Goal: Book appointment/travel/reservation

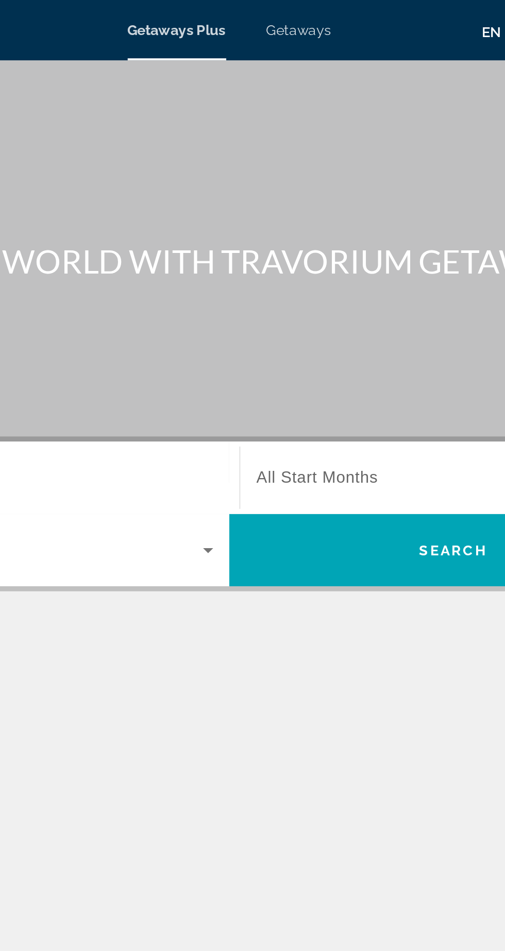
click at [292, 16] on span "Getaways" at bounding box center [287, 15] width 33 height 8
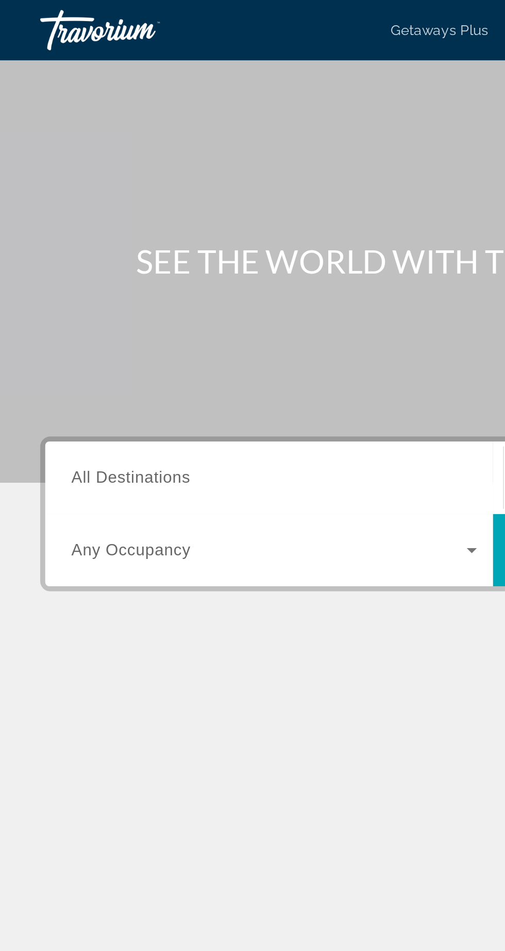
click at [145, 248] on input "Destination All Destinations" at bounding box center [141, 245] width 208 height 12
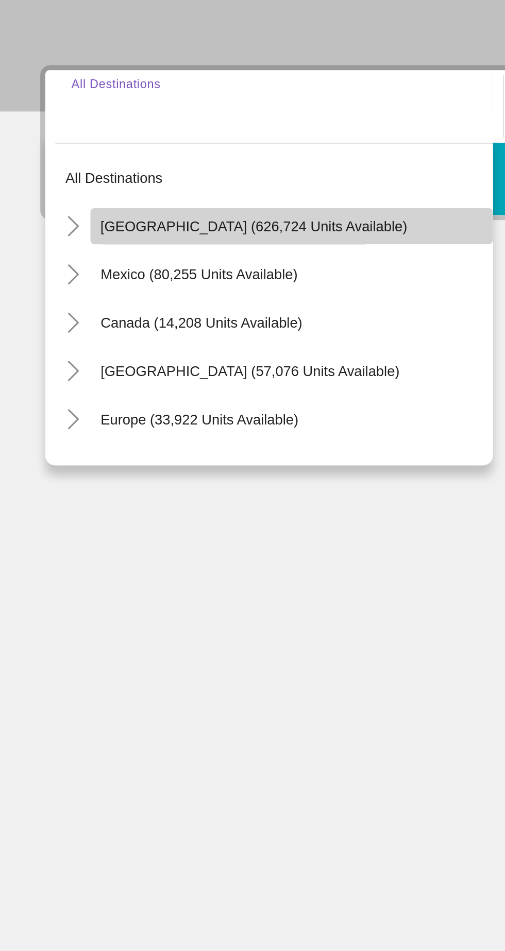
click at [119, 303] on span "[GEOGRAPHIC_DATA] (626,724 units available)" at bounding box center [130, 306] width 157 height 8
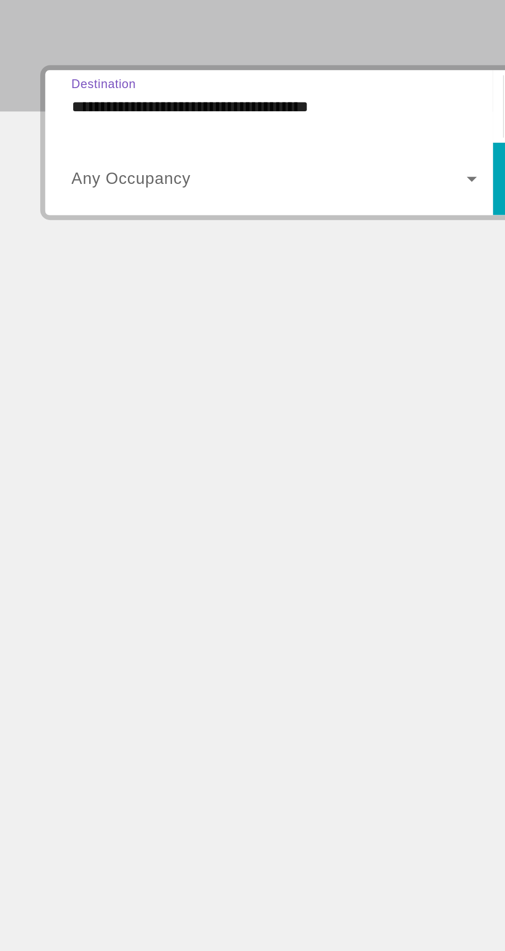
click at [100, 285] on span "Search widget" at bounding box center [138, 282] width 202 height 12
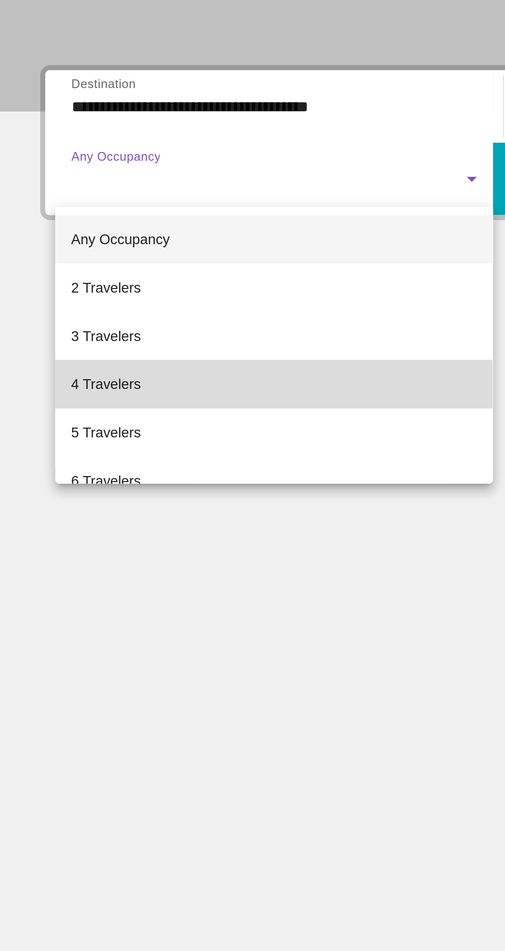
click at [74, 389] on mat-option "4 Travelers" at bounding box center [140, 386] width 224 height 25
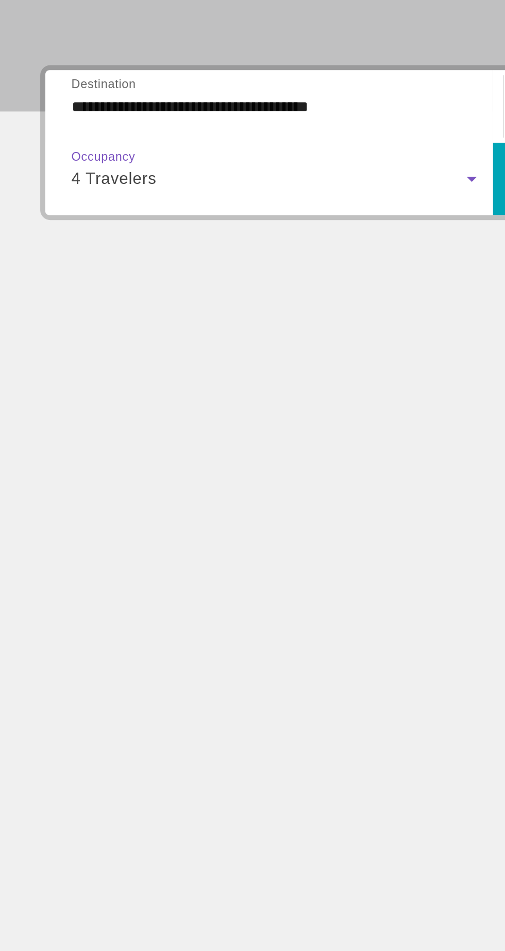
click at [144, 245] on input "**********" at bounding box center [141, 245] width 208 height 12
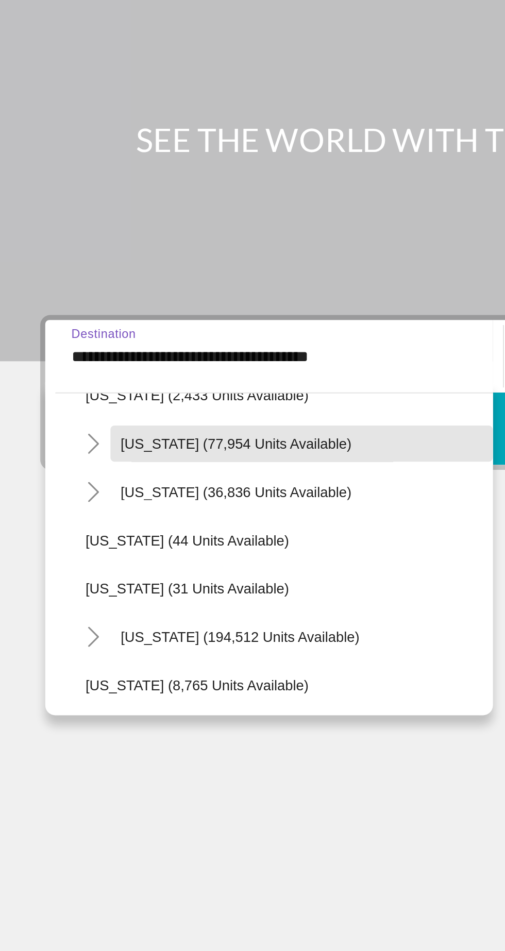
scroll to position [91, 0]
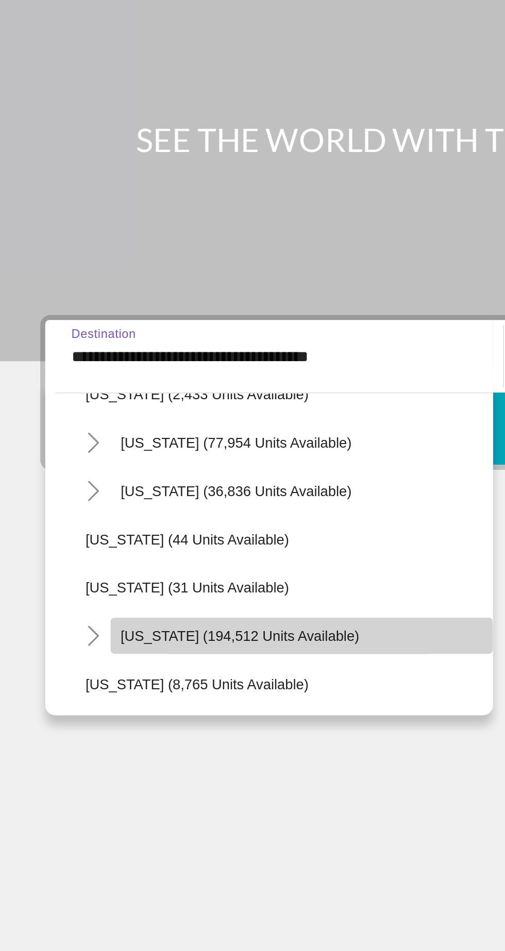
click at [102, 392] on span "Search widget" at bounding box center [155, 387] width 196 height 25
type input "**********"
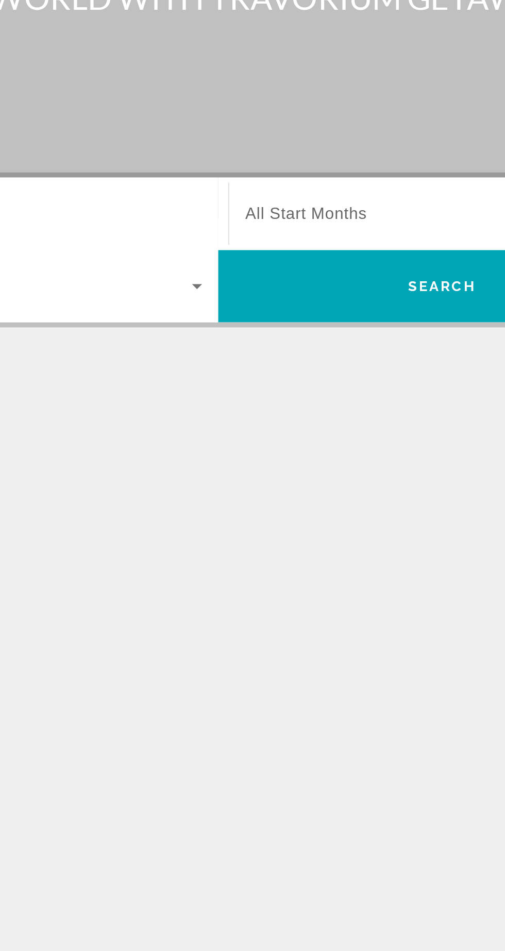
click at [321, 246] on span "All Start Months" at bounding box center [297, 244] width 62 height 9
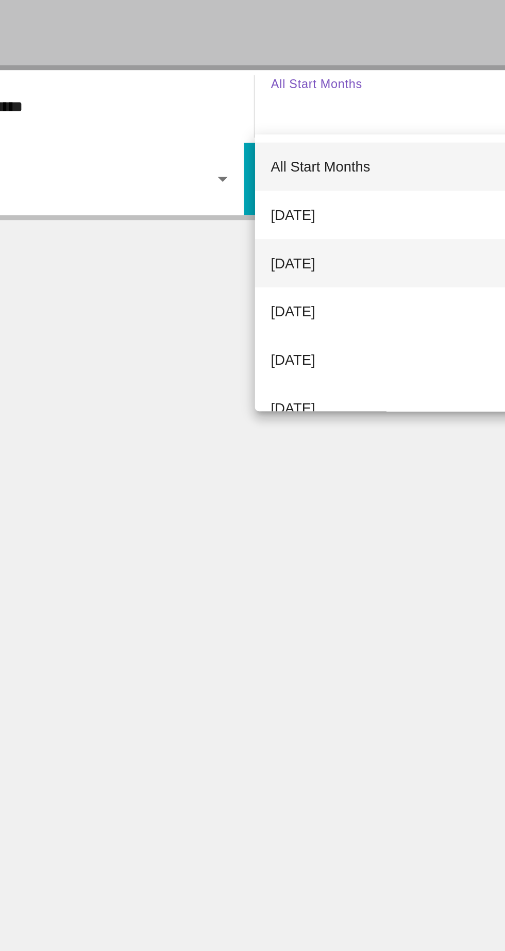
click at [289, 325] on span "[DATE]" at bounding box center [277, 325] width 23 height 12
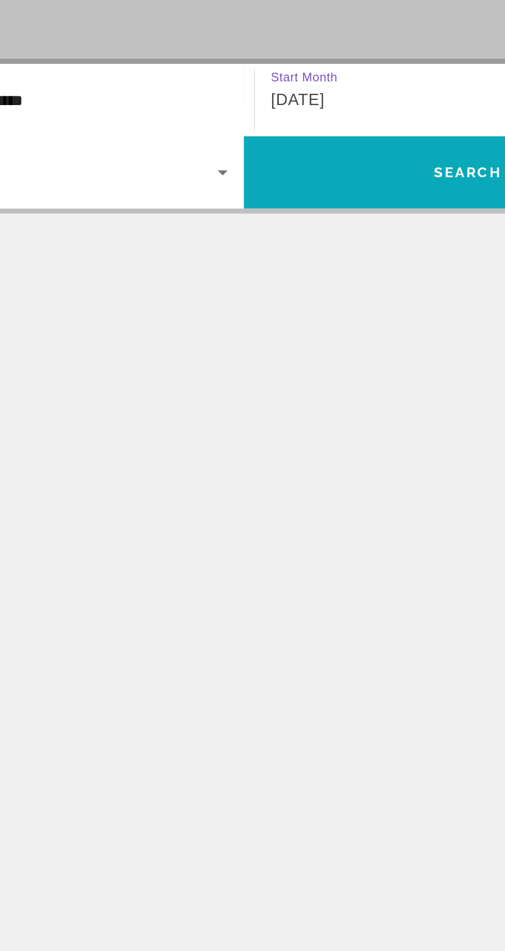
click at [342, 289] on span "Search widget" at bounding box center [366, 281] width 229 height 25
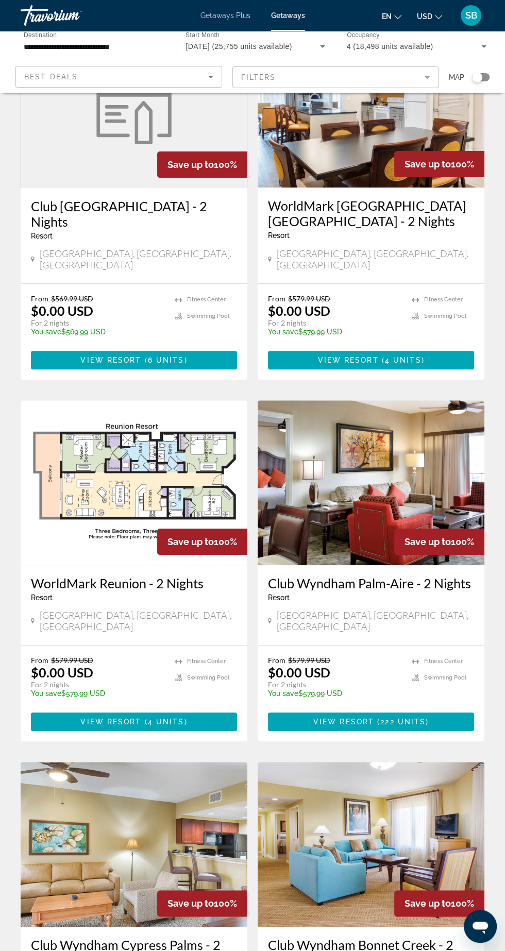
scroll to position [106, 0]
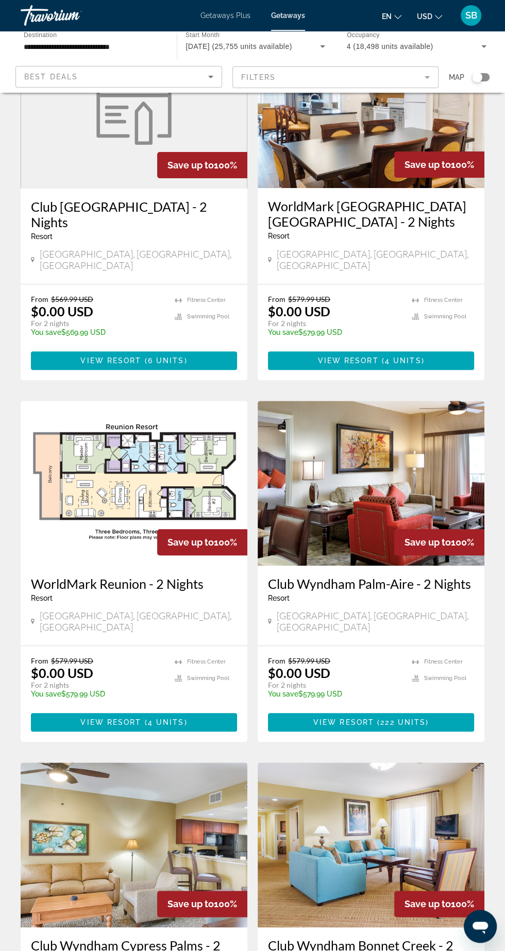
click at [368, 85] on mat-form-field "Filters" at bounding box center [335, 77] width 207 height 22
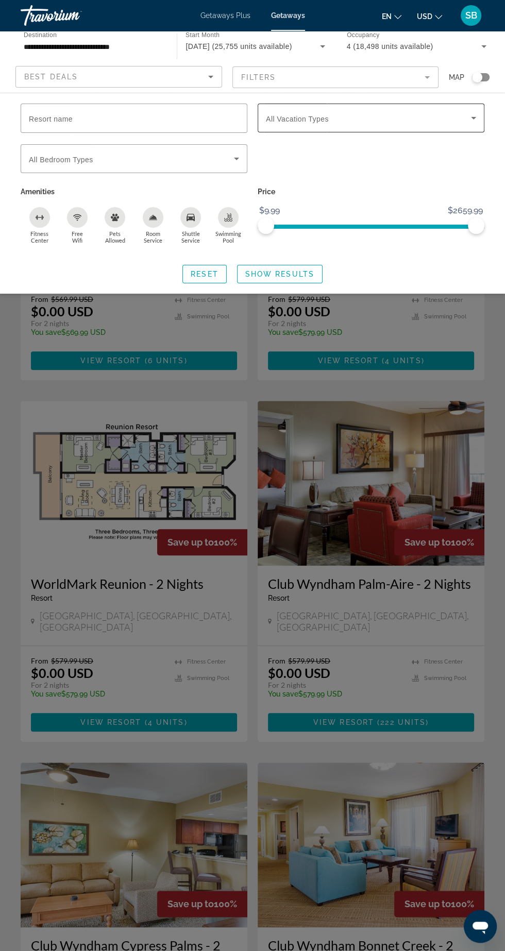
click at [363, 118] on span "Search widget" at bounding box center [368, 118] width 205 height 12
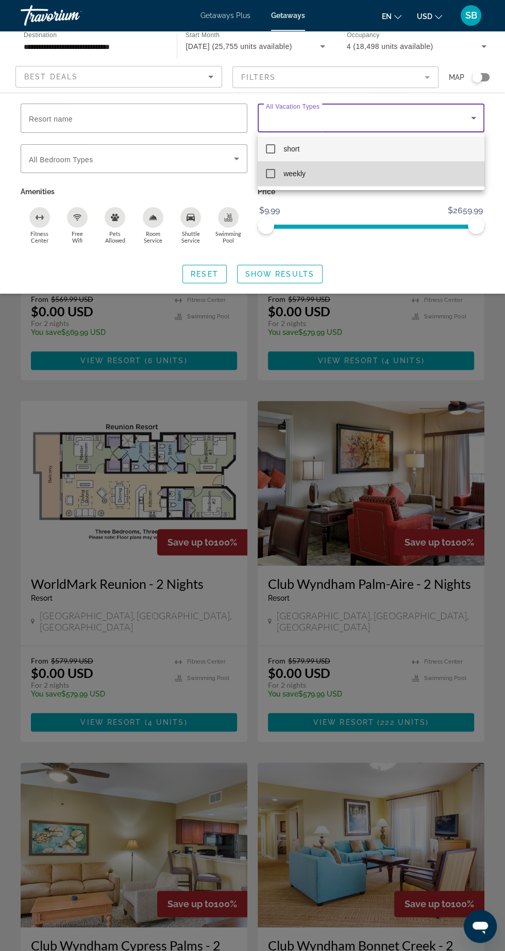
click at [330, 179] on mat-option "weekly" at bounding box center [371, 173] width 227 height 25
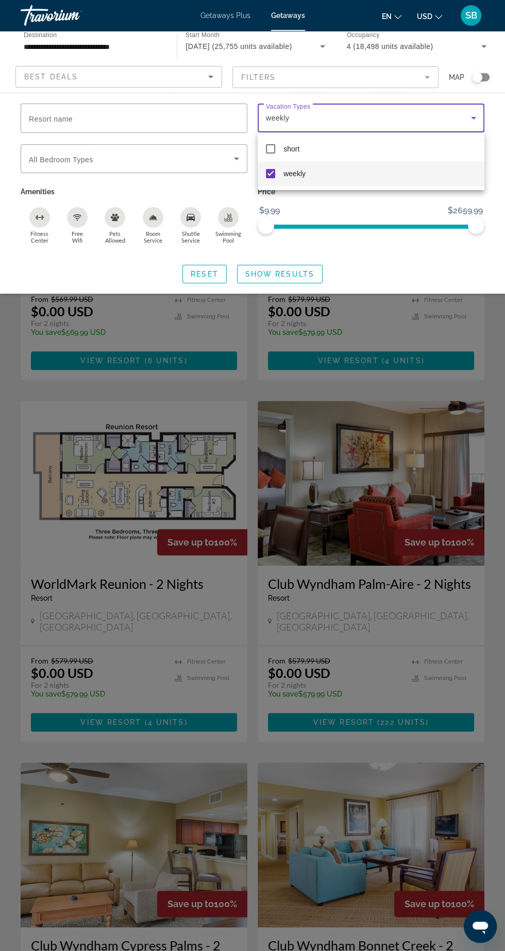
click at [296, 271] on div at bounding box center [252, 475] width 505 height 951
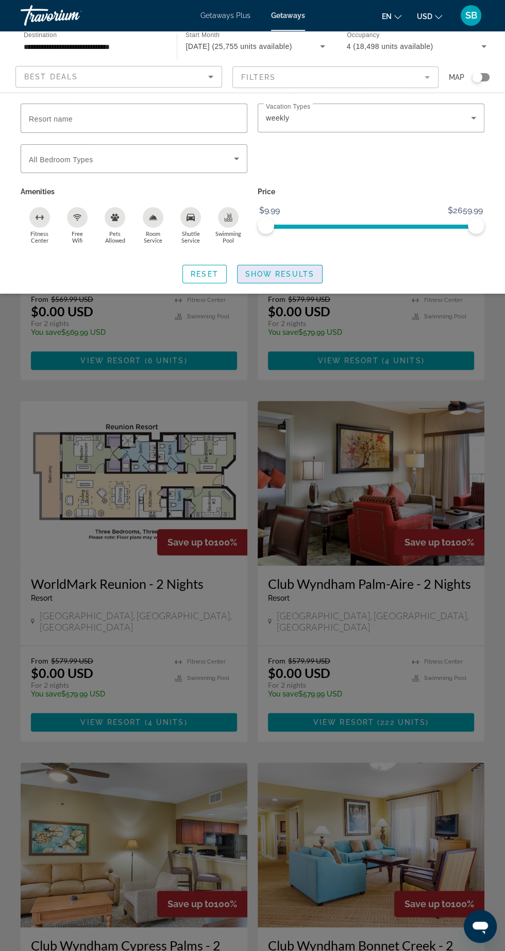
click at [290, 273] on span "Show Results" at bounding box center [279, 274] width 69 height 8
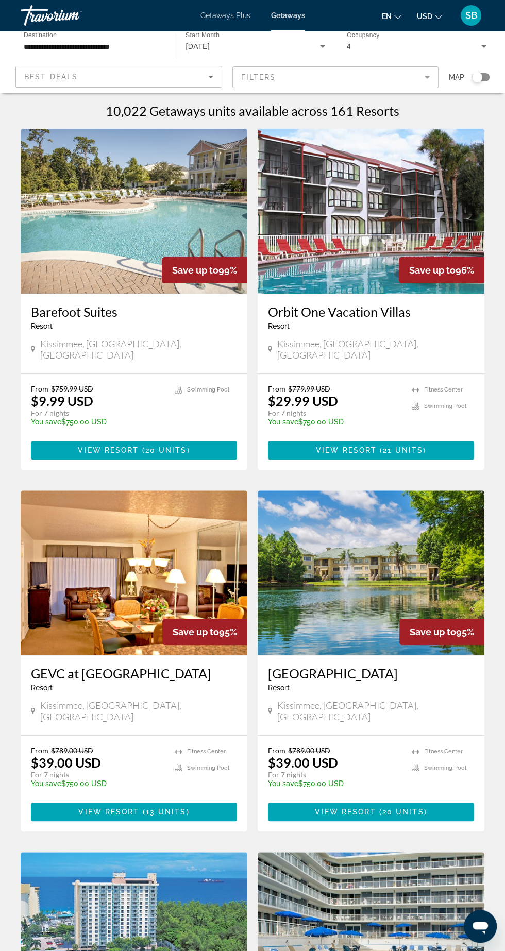
click at [122, 49] on input "**********" at bounding box center [94, 47] width 140 height 12
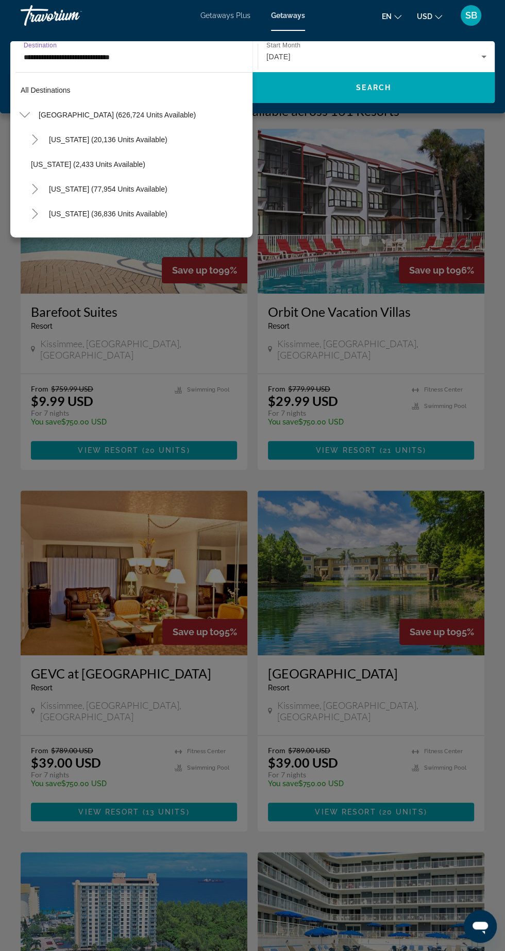
scroll to position [135, 0]
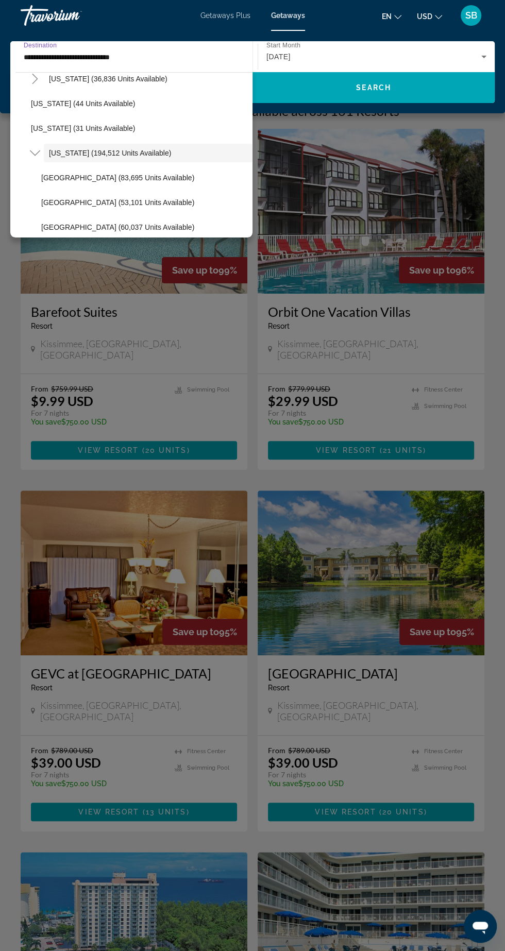
click at [132, 56] on input "**********" at bounding box center [131, 57] width 215 height 12
click at [139, 59] on input "**********" at bounding box center [131, 57] width 215 height 12
click at [115, 58] on input "**********" at bounding box center [131, 57] width 215 height 12
click at [119, 57] on input "**********" at bounding box center [131, 57] width 215 height 12
click at [105, 204] on span "[GEOGRAPHIC_DATA] (53,101 units available)" at bounding box center [117, 202] width 153 height 8
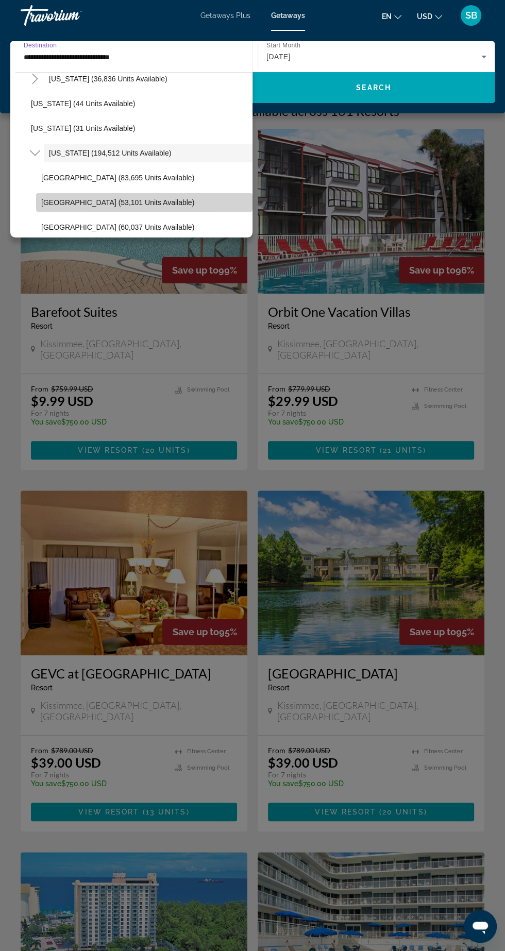
type input "**********"
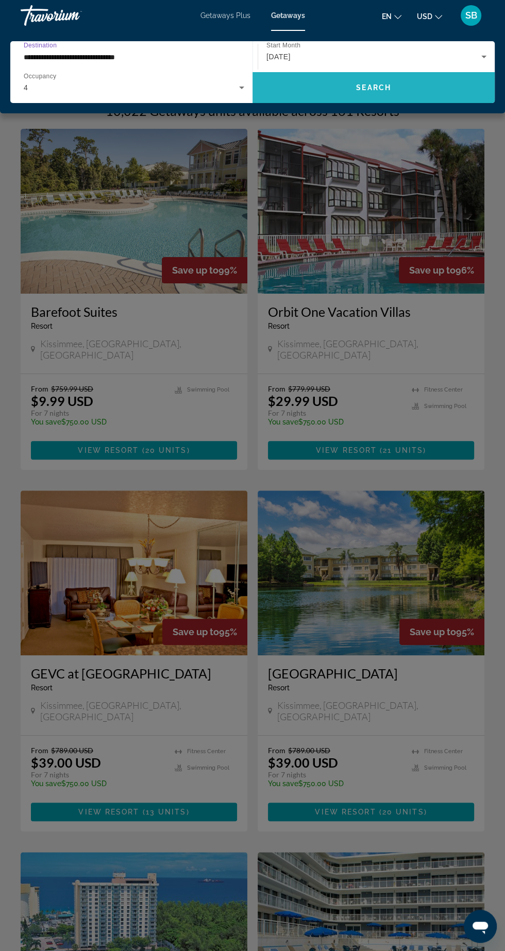
click at [372, 87] on span "Search" at bounding box center [373, 87] width 35 height 8
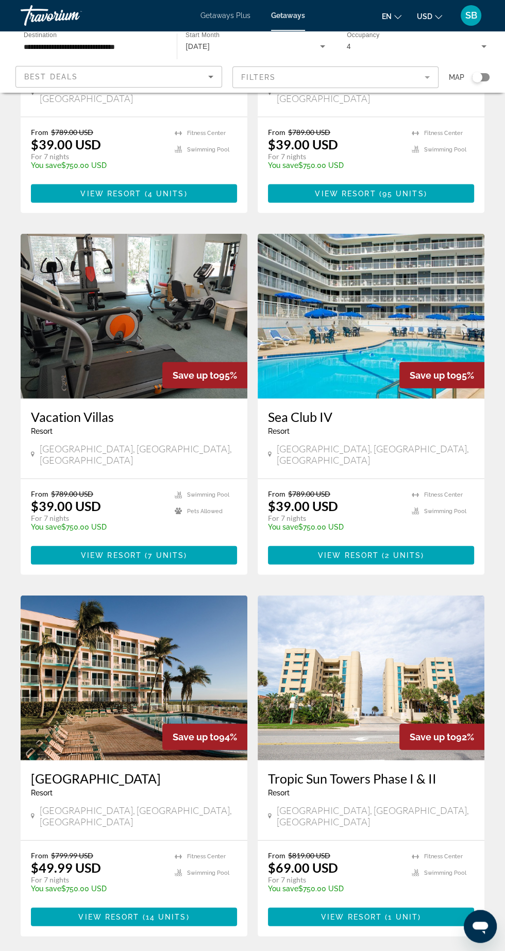
scroll to position [1377, 0]
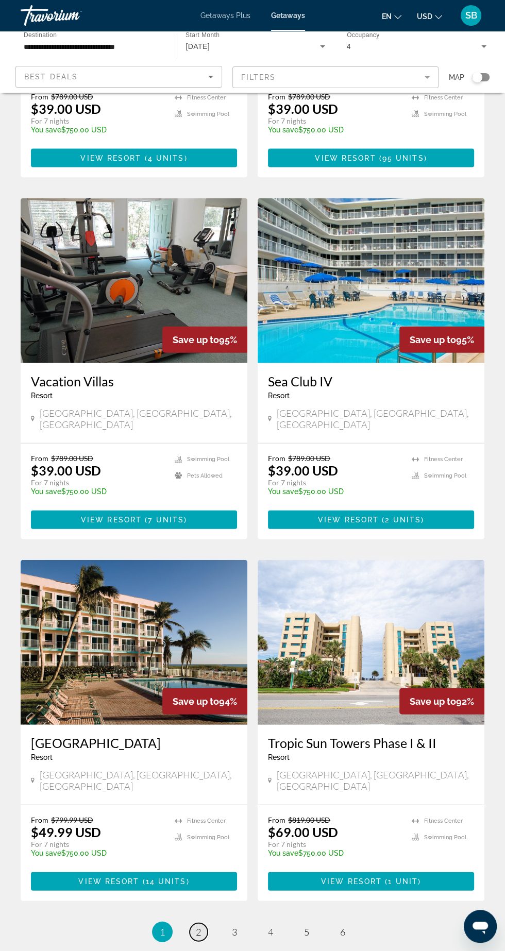
click at [198, 926] on span "2" at bounding box center [198, 931] width 5 height 11
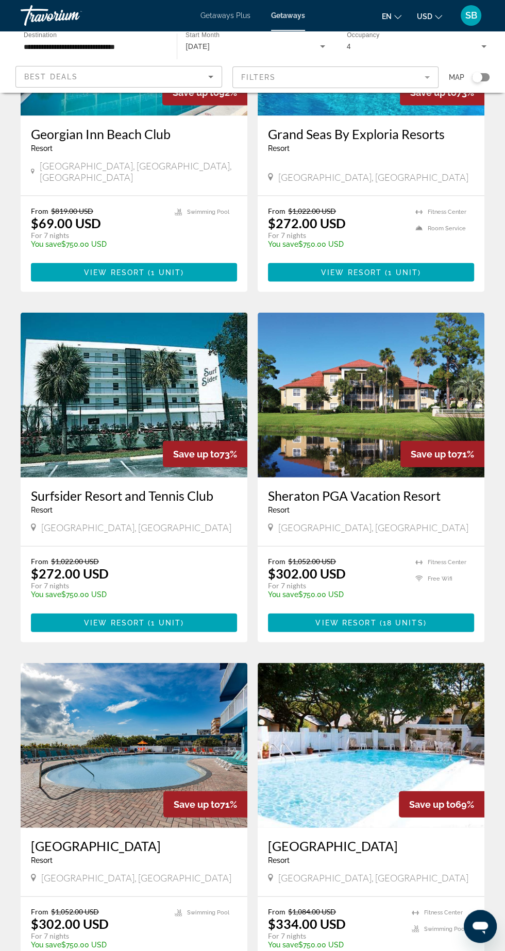
scroll to position [1269, 0]
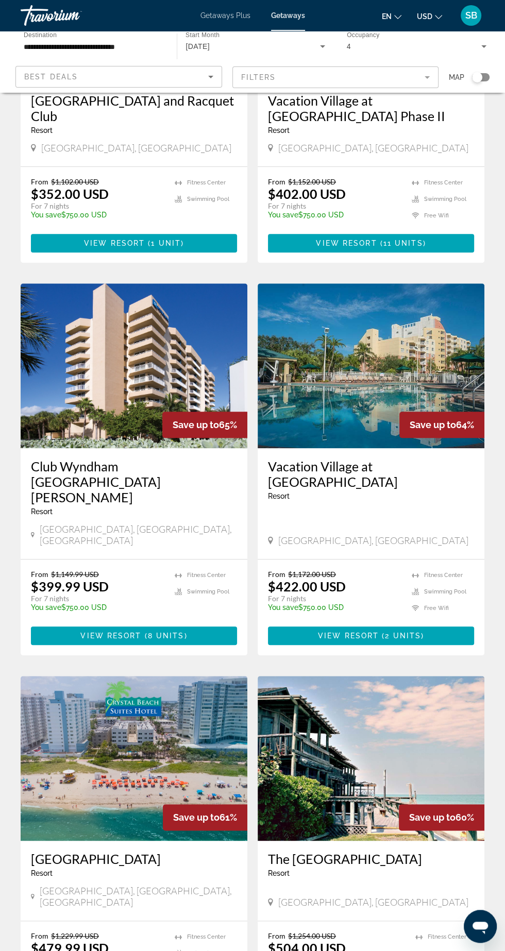
scroll to position [213, 0]
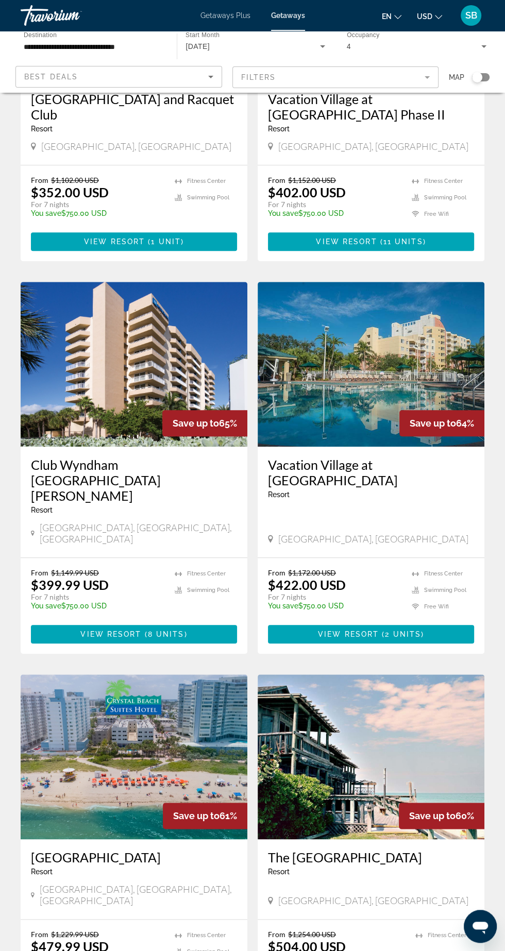
click at [165, 849] on h3 "[GEOGRAPHIC_DATA]" at bounding box center [134, 856] width 206 height 15
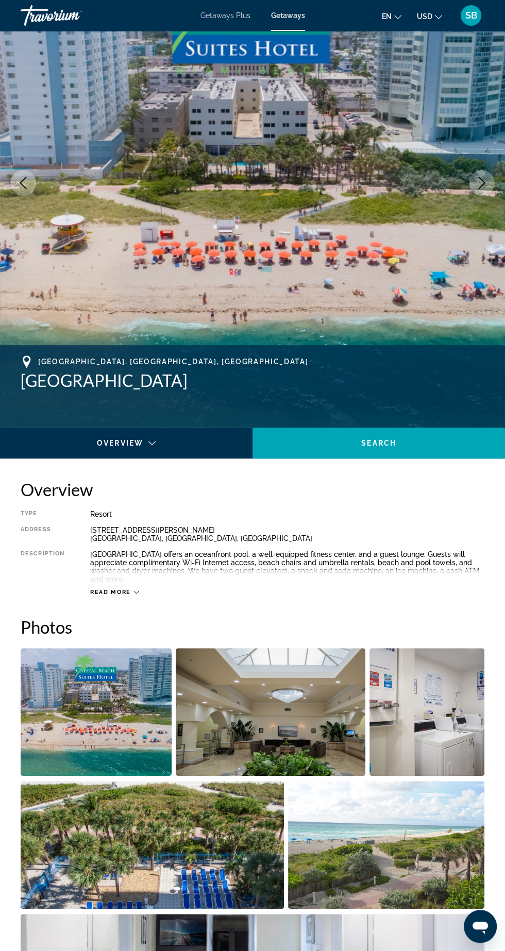
scroll to position [94, 0]
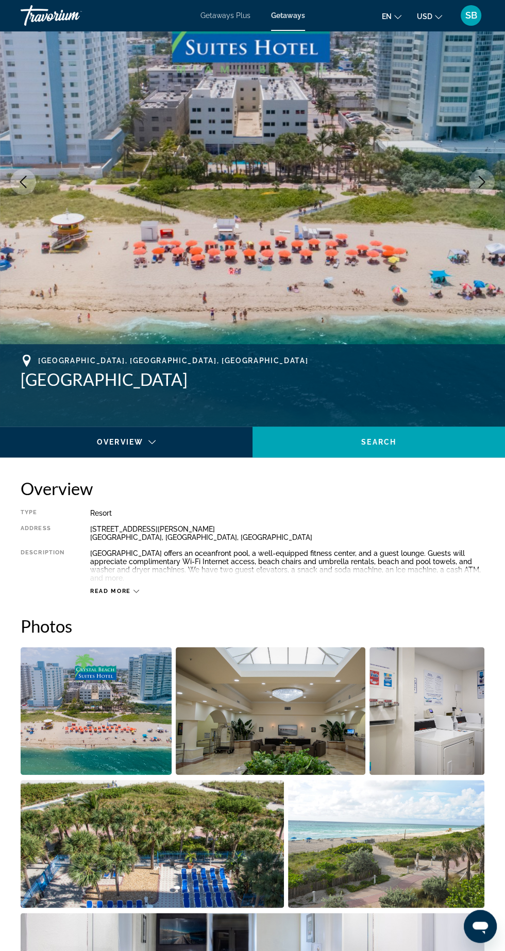
click at [227, 877] on img "Open full-screen image slider" at bounding box center [152, 844] width 263 height 128
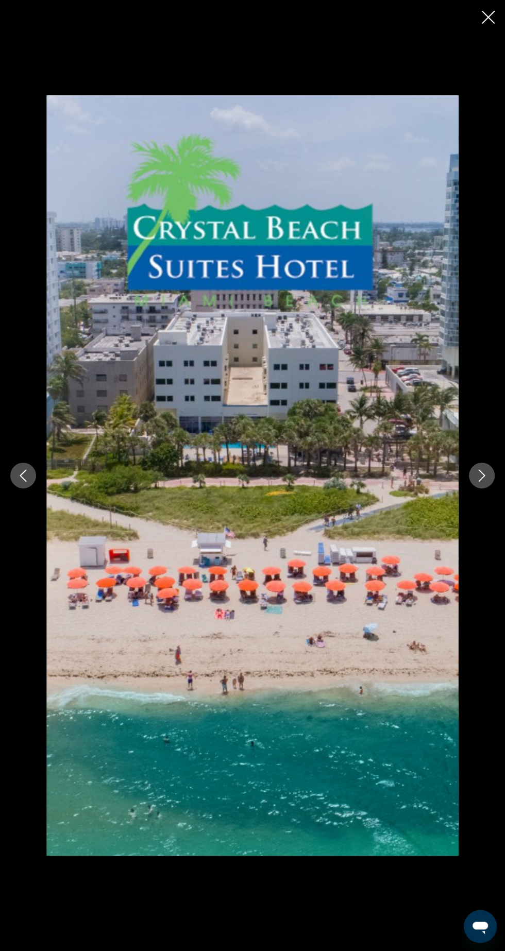
click at [479, 488] on button "Next image" at bounding box center [482, 475] width 26 height 26
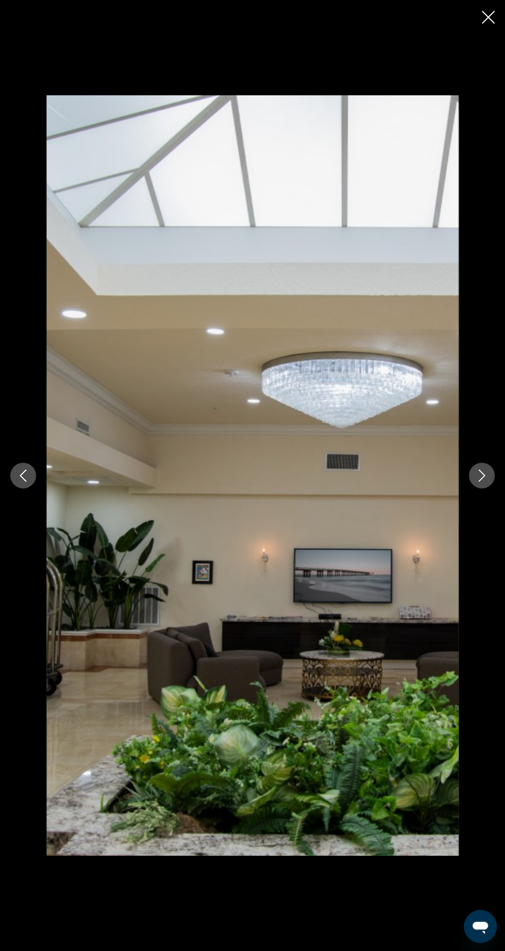
click at [470, 518] on div "prev next" at bounding box center [252, 475] width 505 height 761
click at [481, 482] on icon "Next image" at bounding box center [481, 475] width 12 height 12
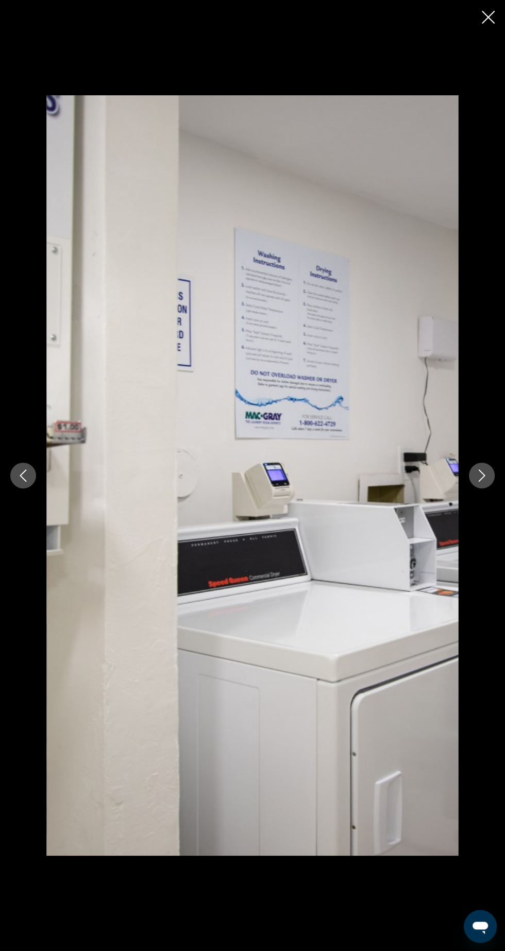
click at [459, 526] on div "prev next" at bounding box center [252, 475] width 505 height 761
click at [459, 522] on div "prev next" at bounding box center [252, 475] width 505 height 761
click at [470, 518] on div "prev next" at bounding box center [252, 475] width 505 height 761
click at [477, 488] on button "Next image" at bounding box center [482, 475] width 26 height 26
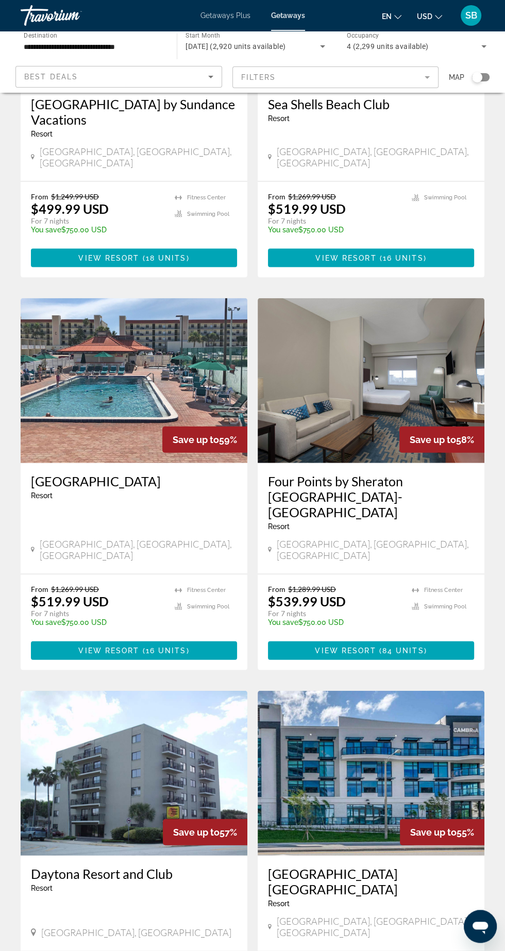
scroll to position [1329, 0]
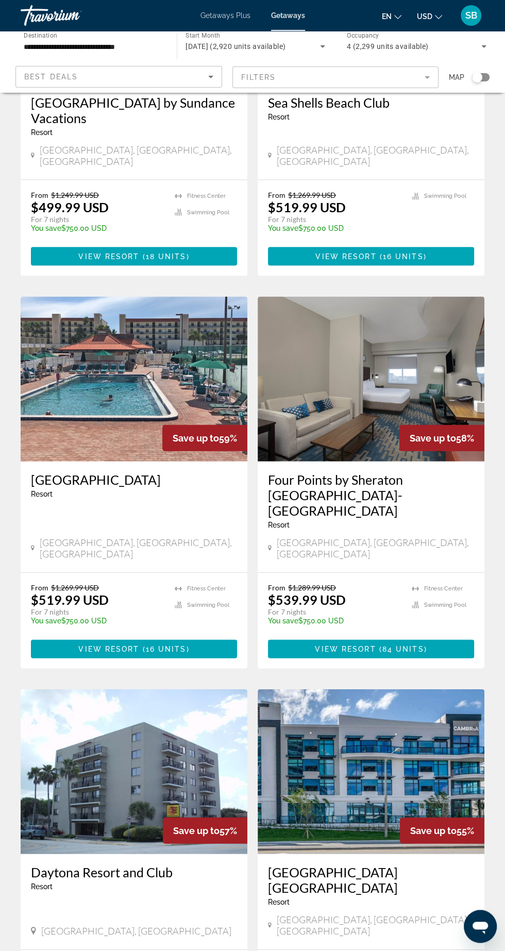
click at [405, 864] on h3 "[GEOGRAPHIC_DATA] [GEOGRAPHIC_DATA]" at bounding box center [371, 879] width 206 height 31
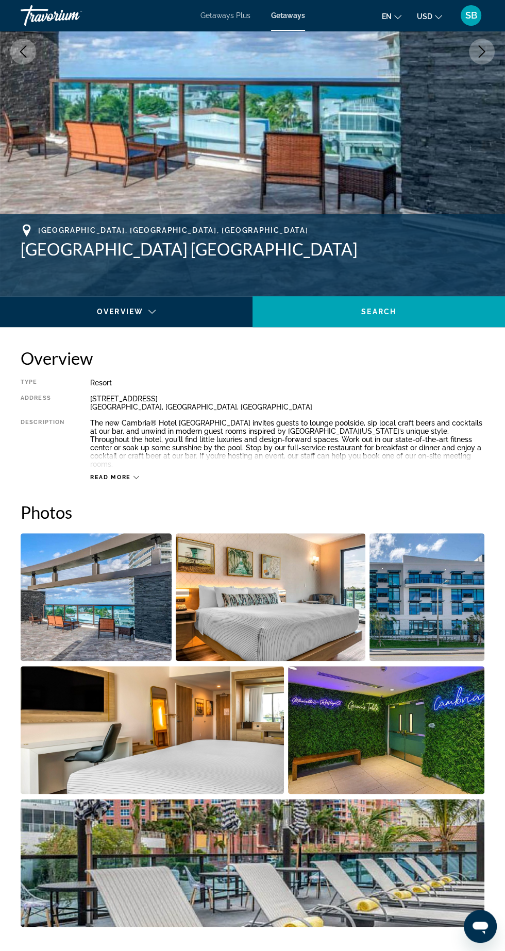
scroll to position [246, 0]
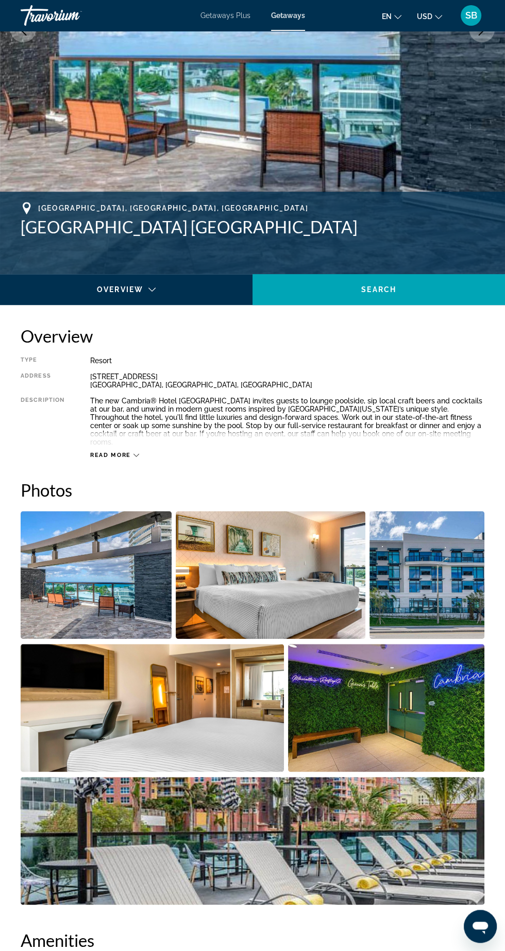
click at [120, 568] on img "Open full-screen image slider" at bounding box center [96, 575] width 151 height 128
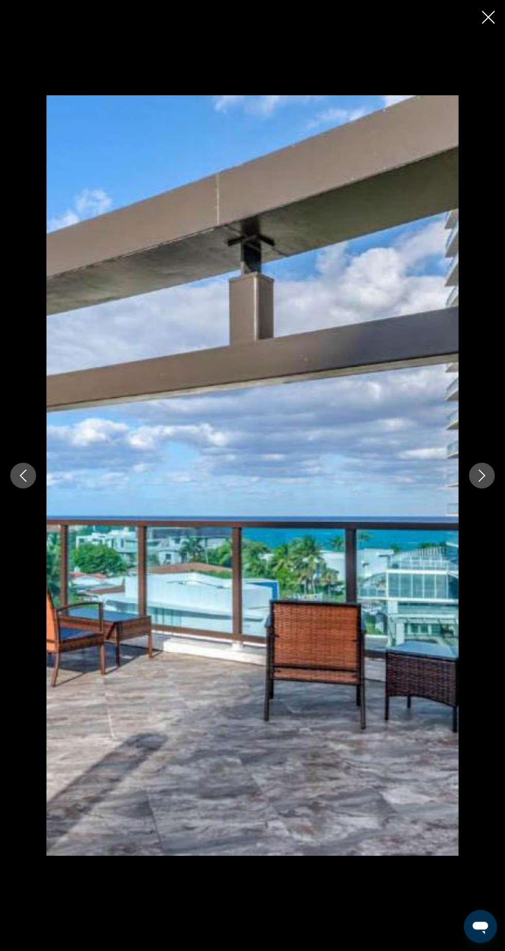
click at [470, 488] on button "Next image" at bounding box center [482, 475] width 26 height 26
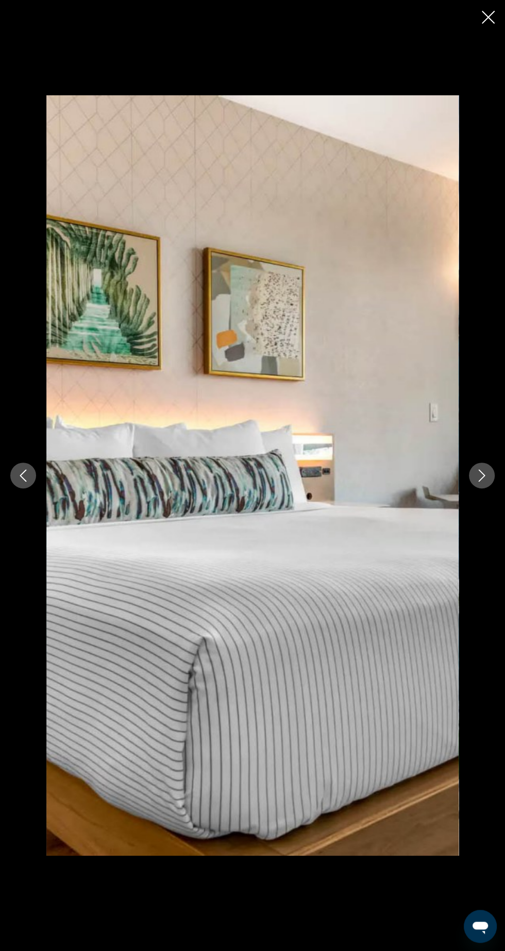
click at [467, 518] on div "prev next" at bounding box center [252, 475] width 505 height 761
click at [468, 528] on div "prev next" at bounding box center [252, 475] width 505 height 761
click at [467, 517] on div "prev next" at bounding box center [252, 475] width 505 height 761
click at [43, 506] on div "prev next" at bounding box center [252, 475] width 505 height 761
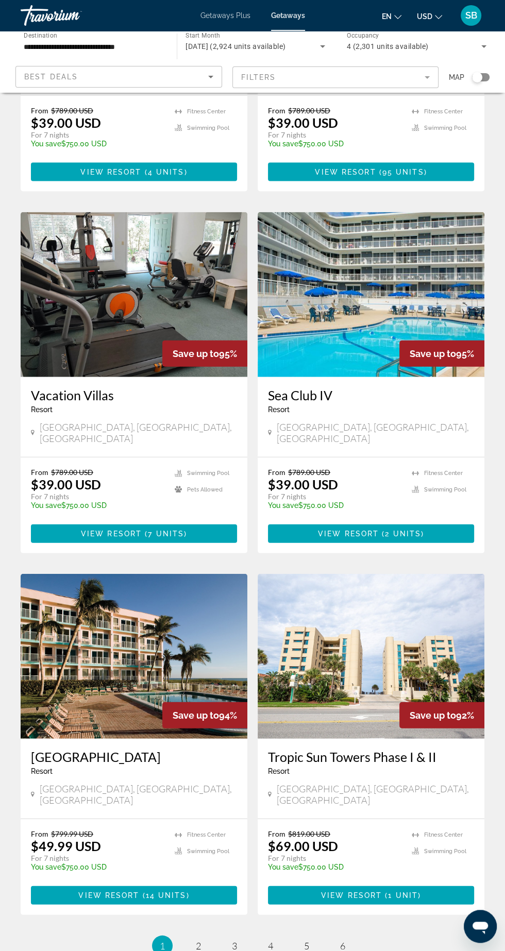
scroll to position [1377, 0]
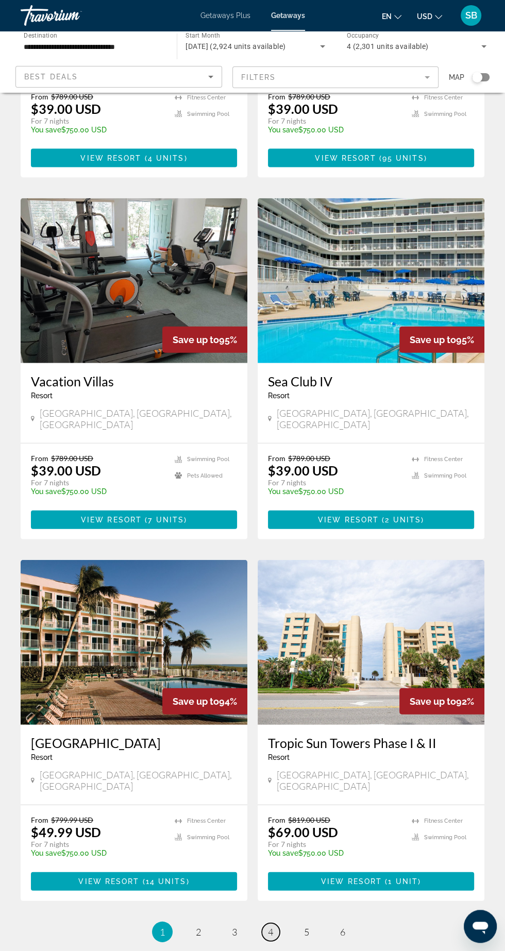
click at [277, 923] on link "page 4" at bounding box center [271, 932] width 18 height 18
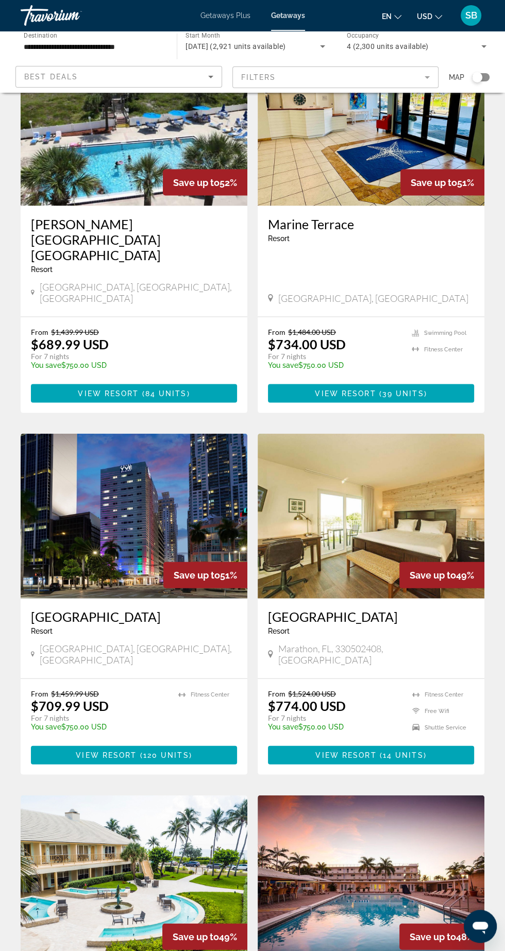
scroll to position [1408, 0]
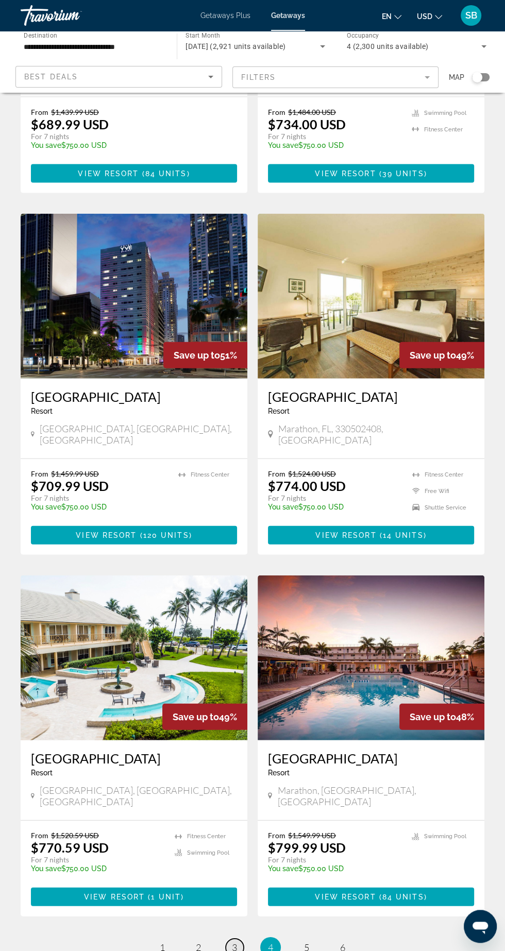
click at [234, 941] on span "3" at bounding box center [234, 946] width 5 height 11
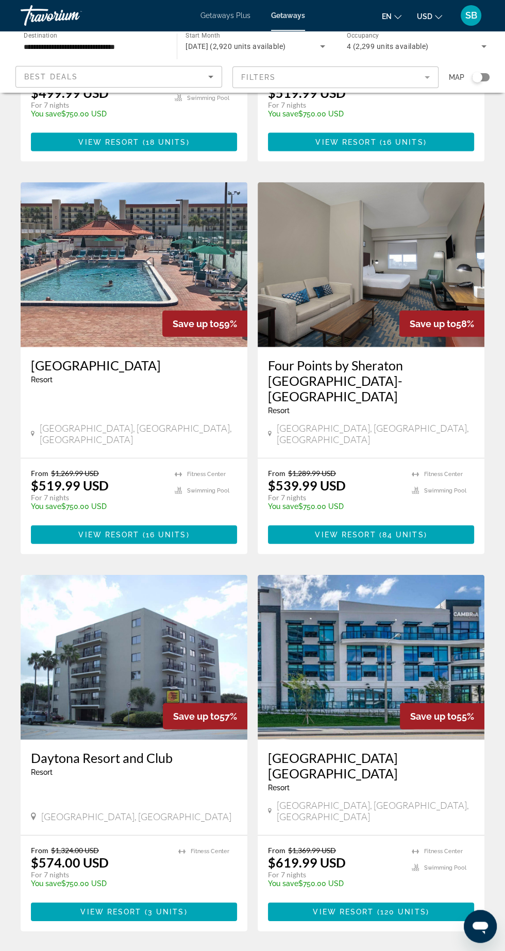
scroll to position [1454, 0]
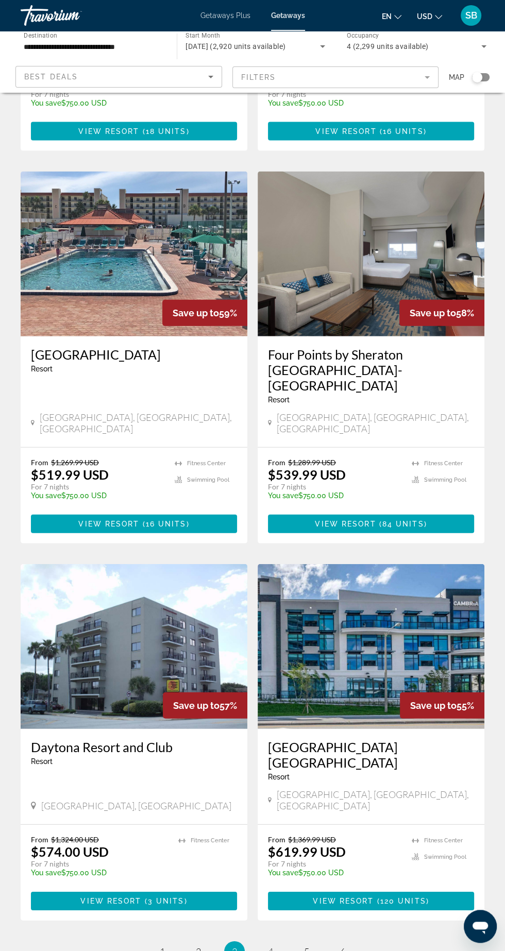
click at [379, 739] on h3 "[GEOGRAPHIC_DATA] [GEOGRAPHIC_DATA]" at bounding box center [371, 754] width 206 height 31
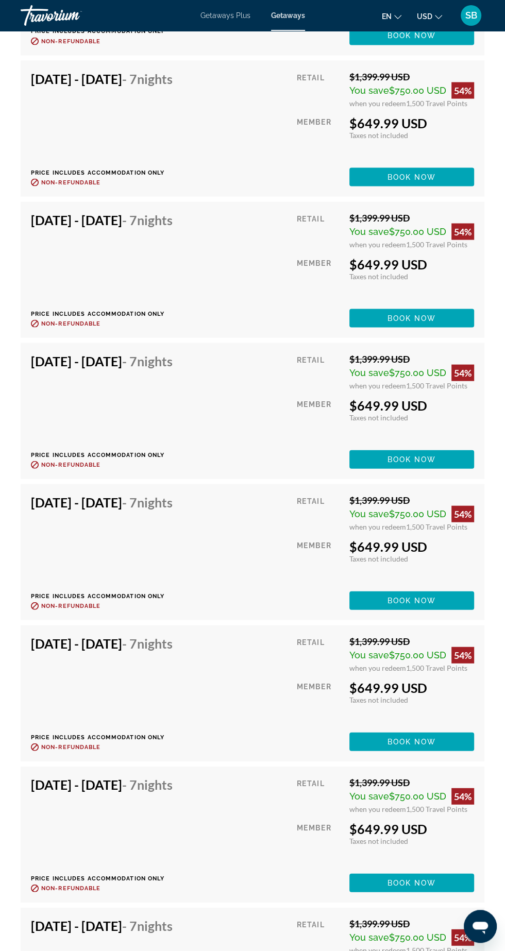
scroll to position [46334, 0]
